Goal: Task Accomplishment & Management: Use online tool/utility

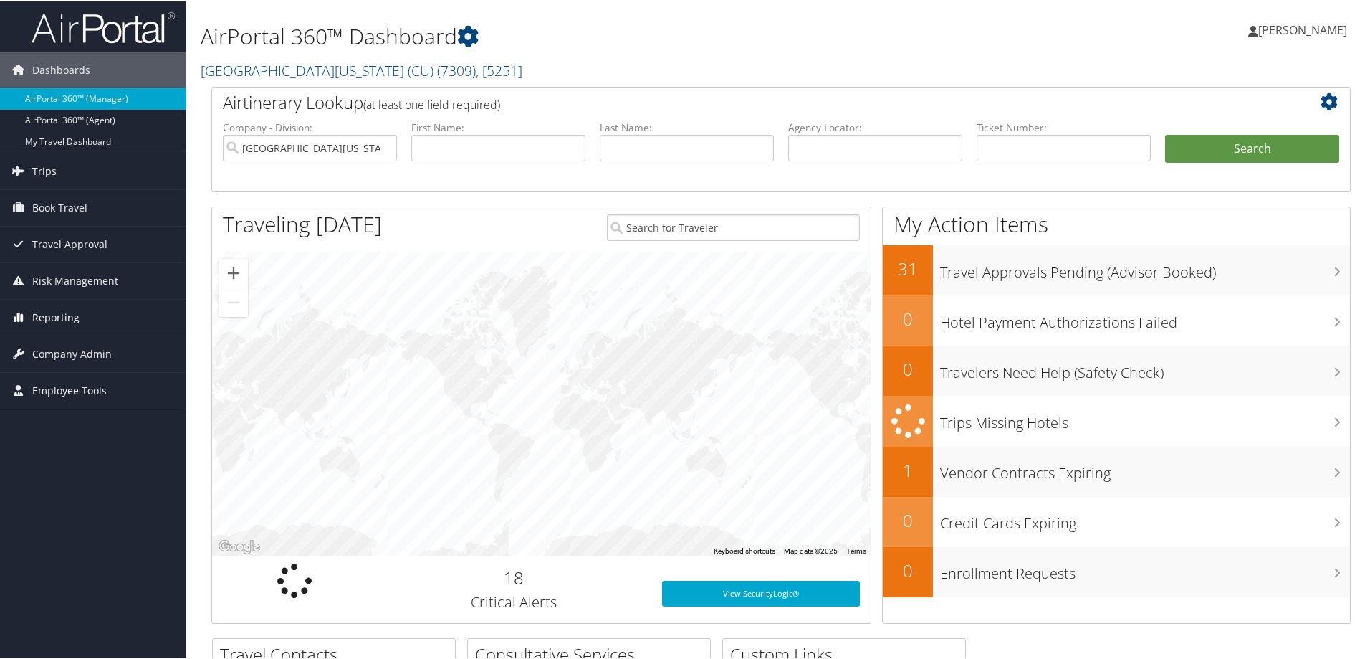
click at [52, 317] on span "Reporting" at bounding box center [55, 316] width 47 height 36
click at [50, 338] on link "Unused Tickets" at bounding box center [93, 344] width 186 height 21
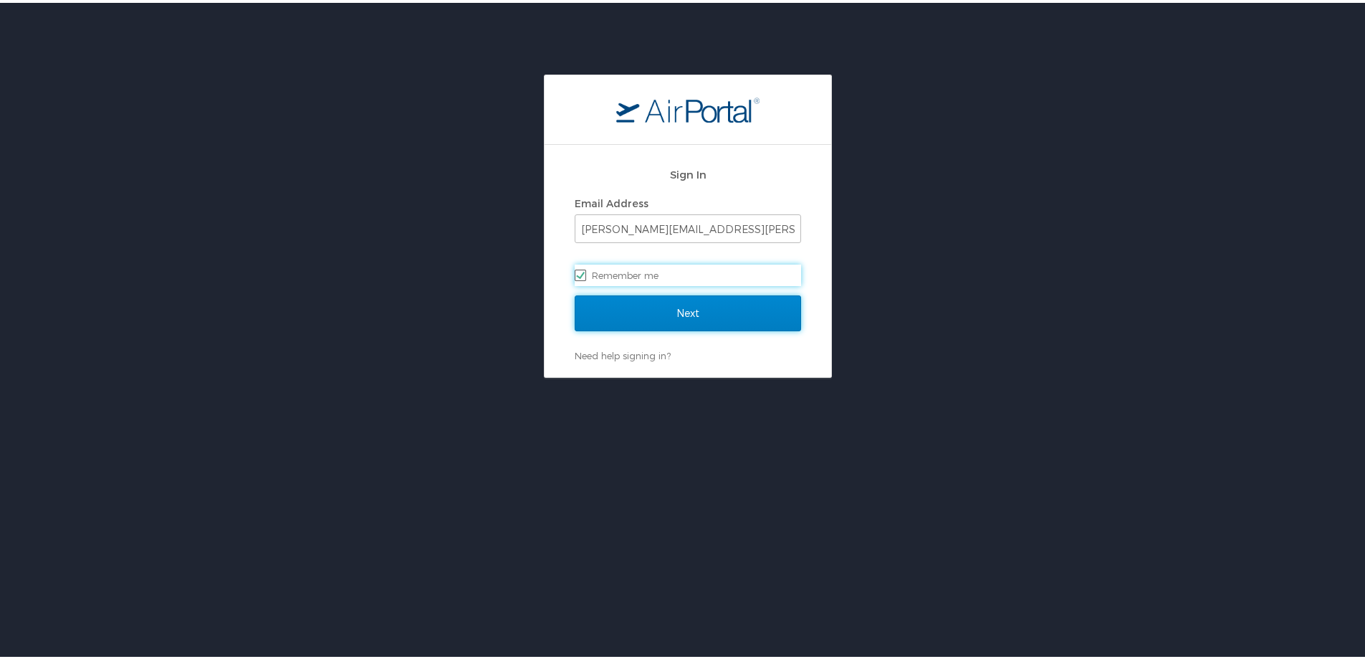
click at [718, 301] on input "Next" at bounding box center [688, 310] width 226 height 36
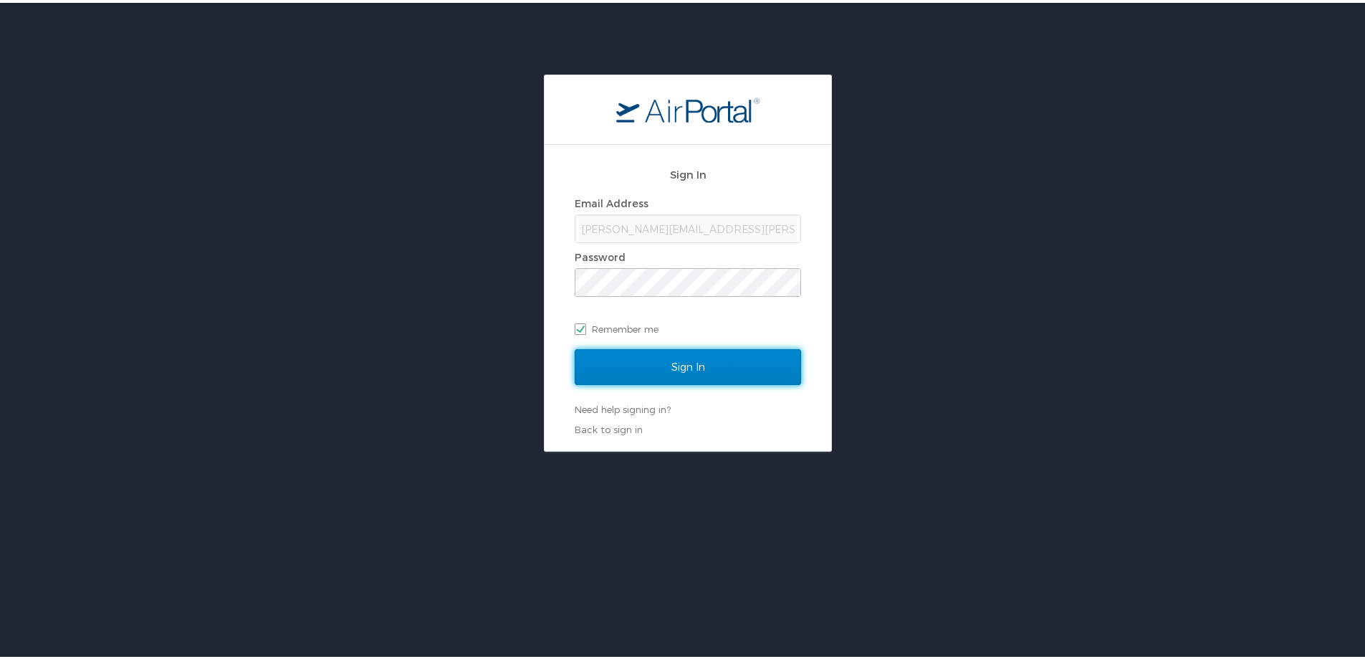
click at [710, 357] on input "Sign In" at bounding box center [688, 364] width 226 height 36
